Goal: Information Seeking & Learning: Learn about a topic

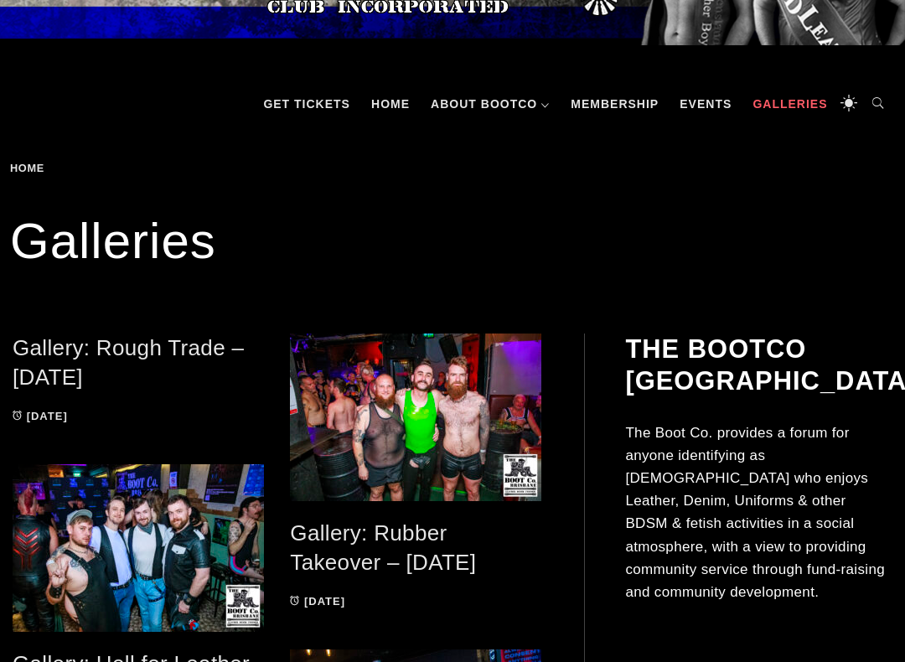
scroll to position [148, 0]
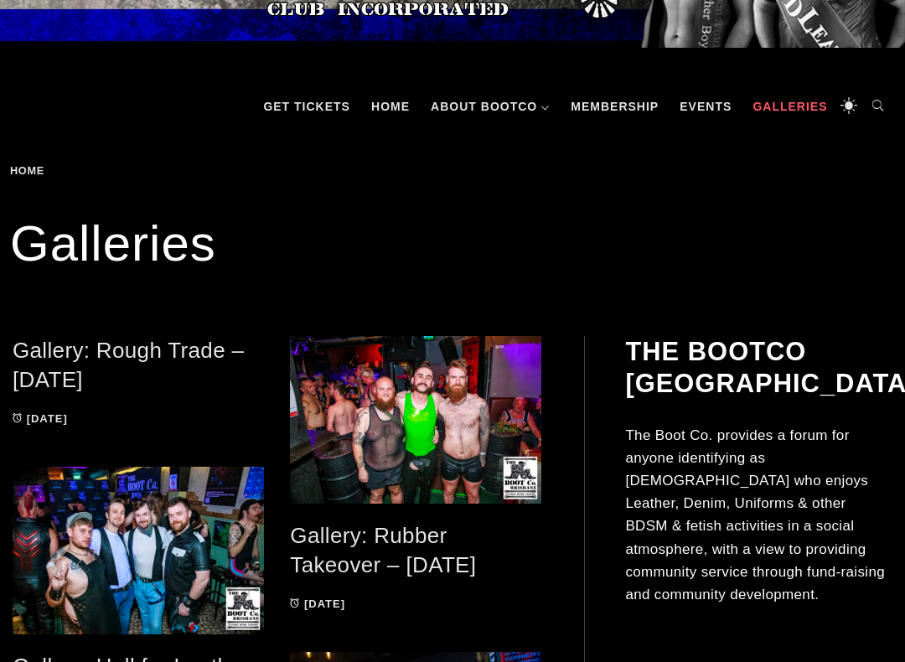
click at [701, 112] on link "Events" at bounding box center [705, 106] width 69 height 50
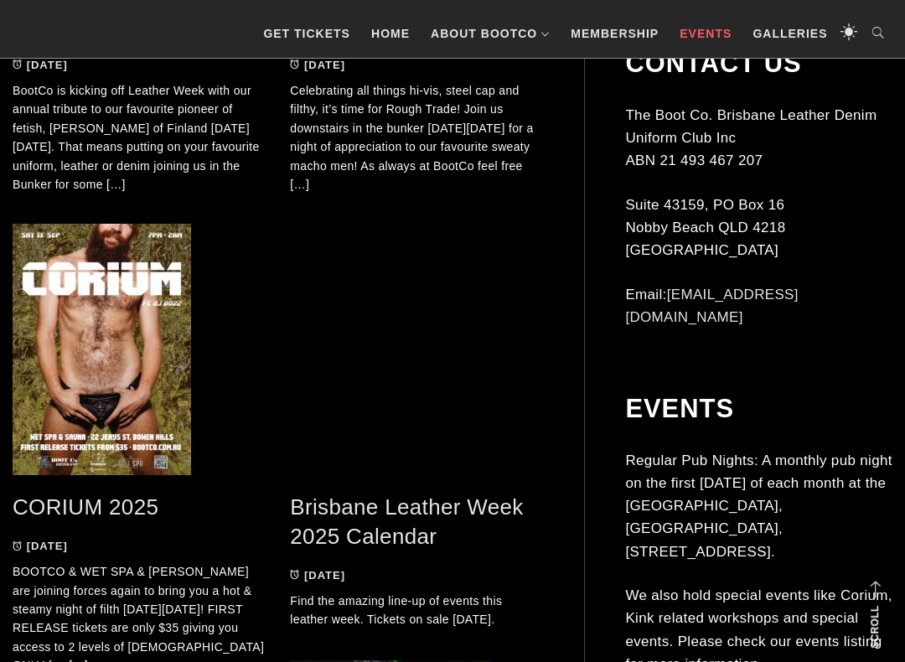
scroll to position [687, 0]
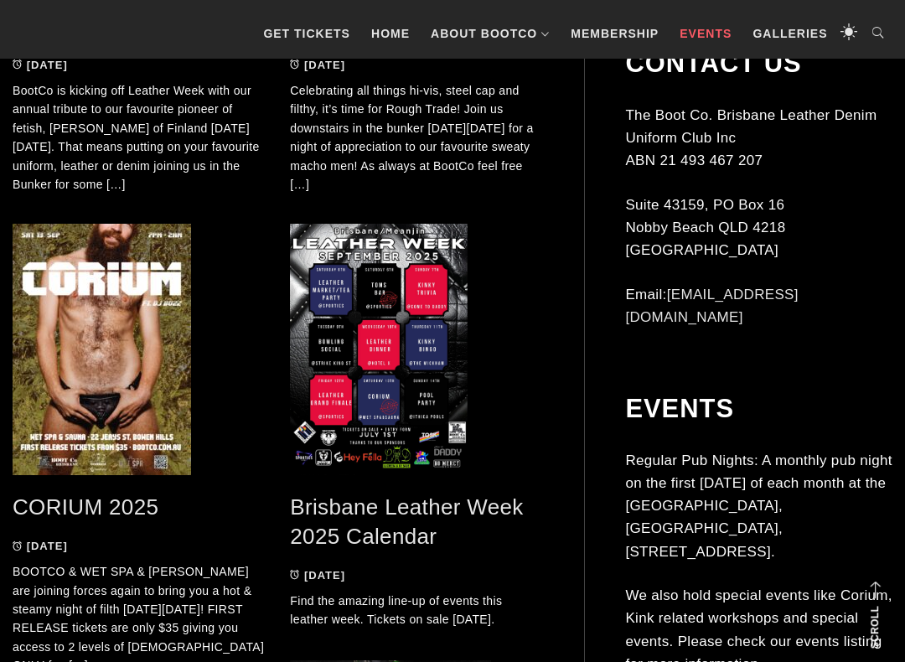
click at [692, 557] on div "Events Regular Pub Nights: A monthly pub night on the first [DATE] of each mont…" at bounding box center [758, 555] width 267 height 325
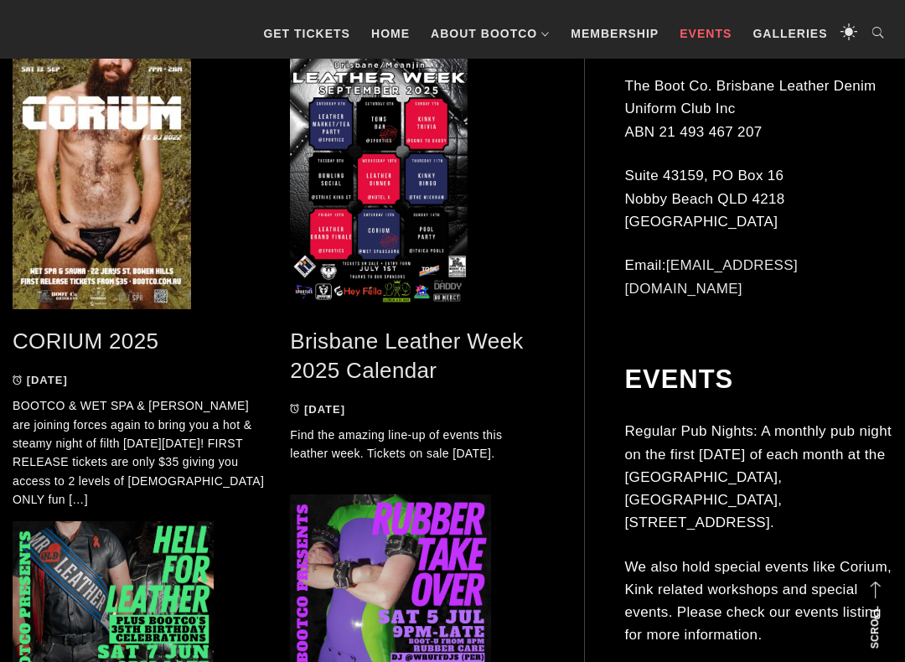
scroll to position [855, 0]
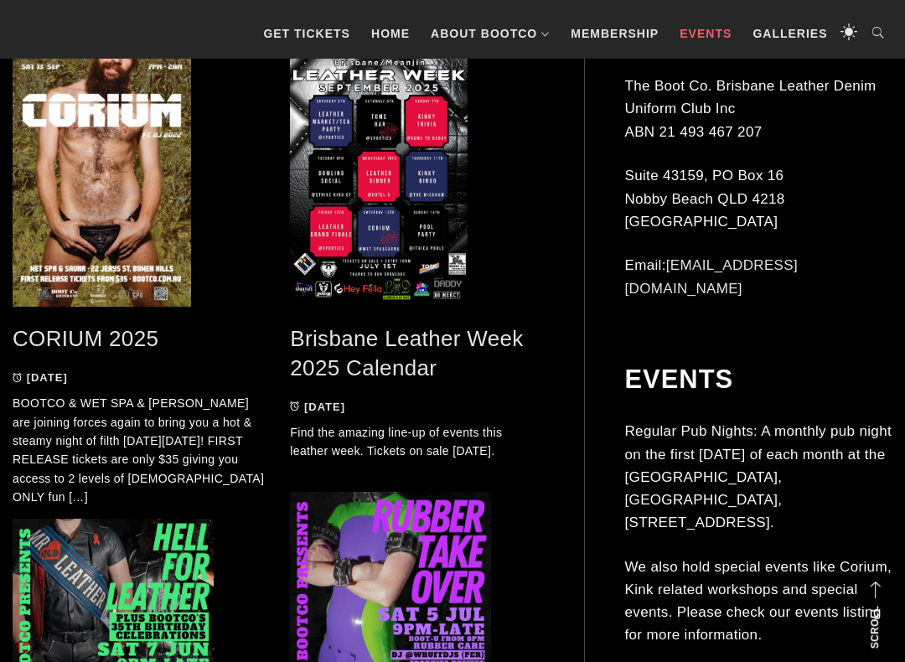
click at [412, 364] on link "Brisbane Leather Week 2025 Calendar" at bounding box center [406, 353] width 233 height 54
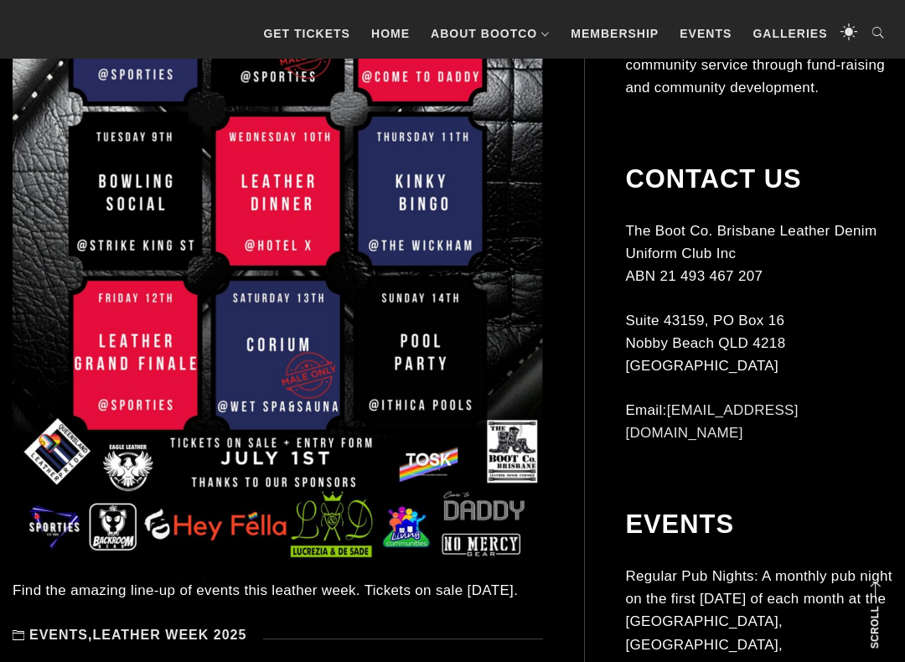
scroll to position [666, 0]
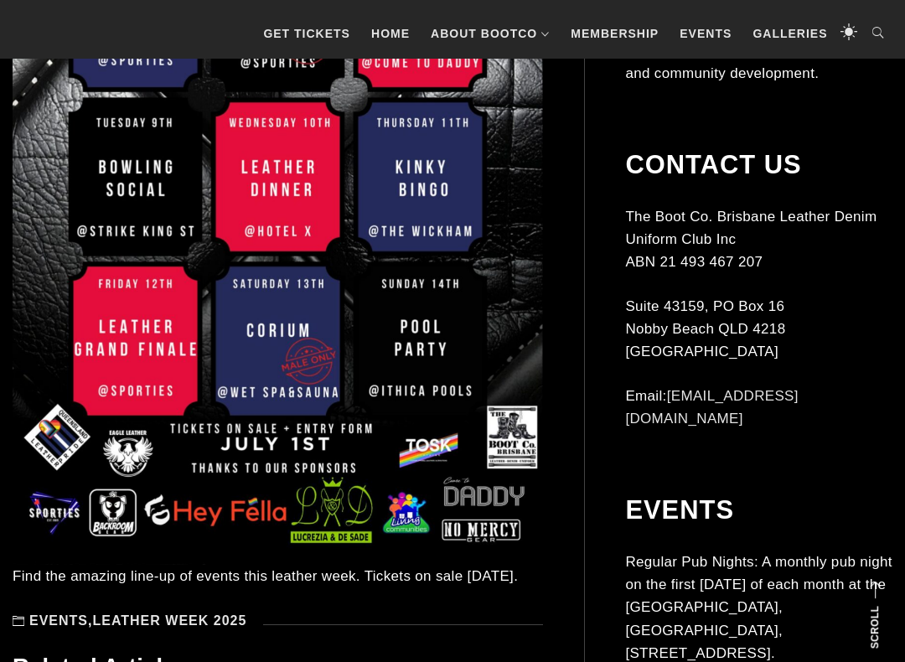
click at [438, 557] on div "Find the amazing line-up of events this leather week. Tickets on sale [DATE]." at bounding box center [278, 587] width 531 height 44
click at [856, 107] on div "The BootCo Brisbane The Boot Co. provides a forum for anyone identifying as mal…" at bounding box center [758, 318] width 267 height 1005
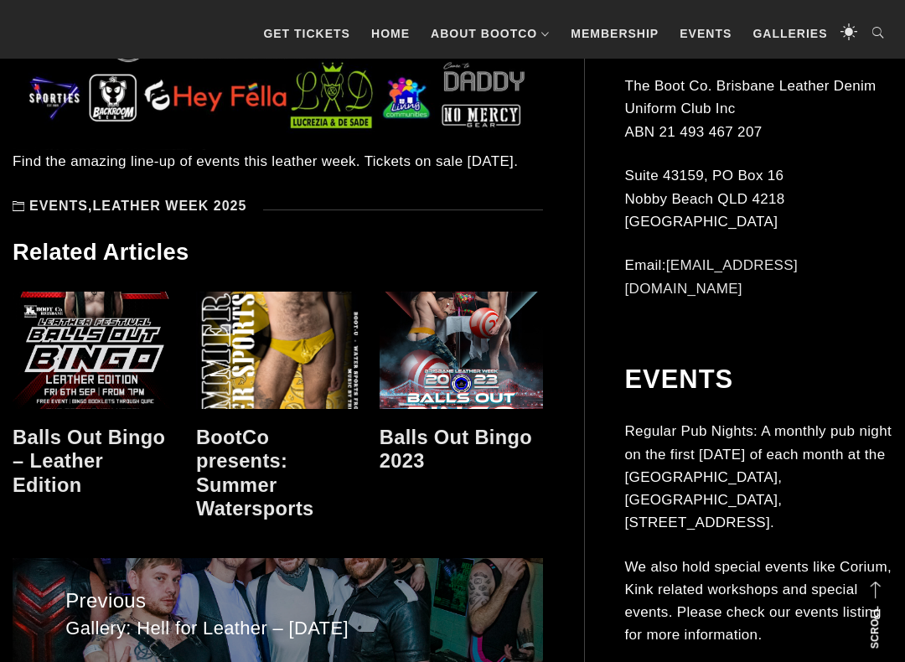
scroll to position [1083, 0]
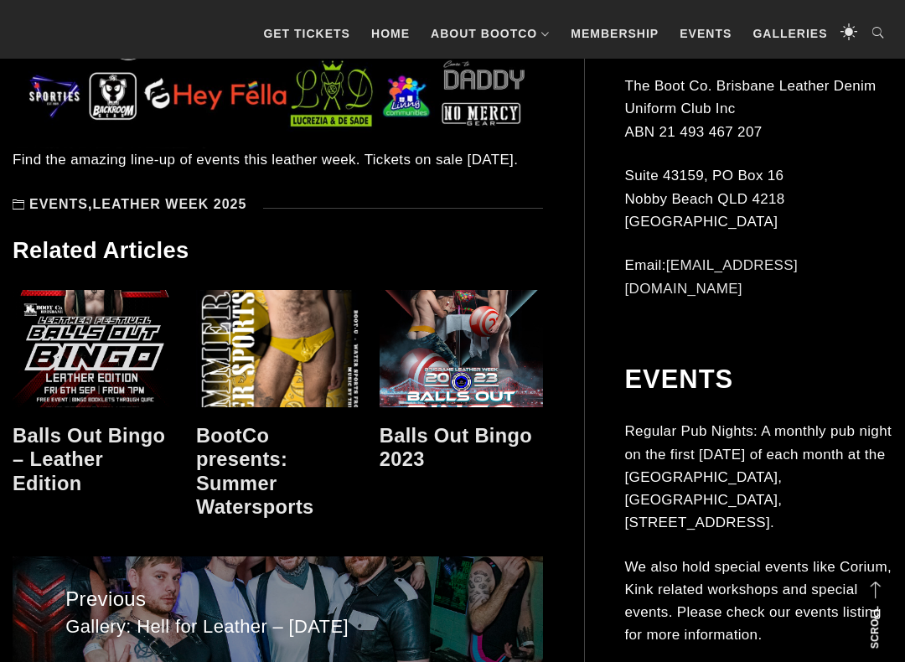
click at [308, 383] on link at bounding box center [277, 348] width 163 height 117
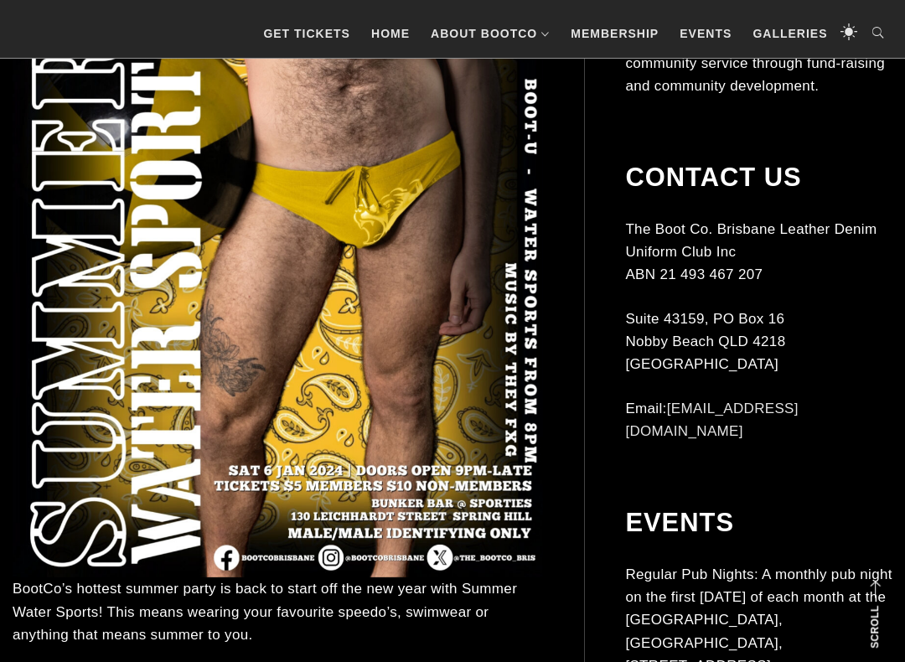
scroll to position [654, 0]
click at [459, 397] on img at bounding box center [278, 203] width 531 height 750
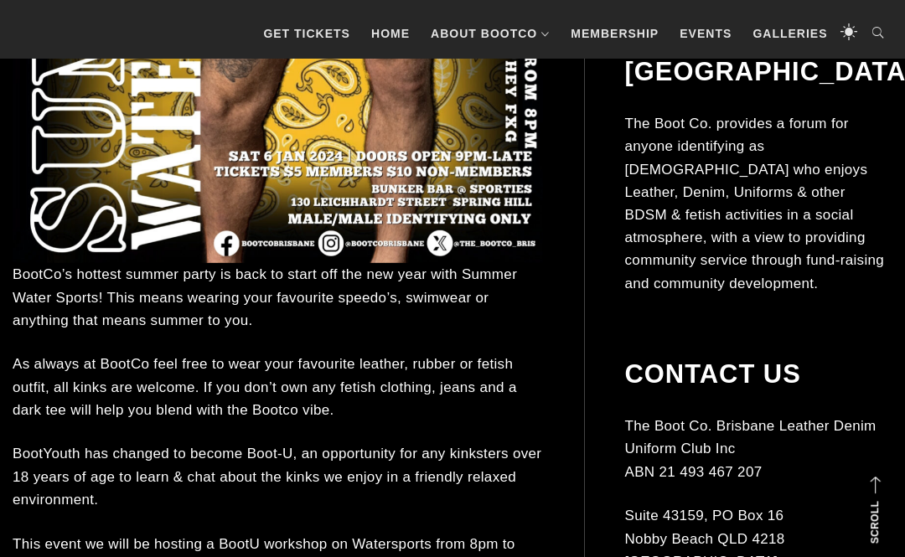
scroll to position [954, 0]
